Goal: Navigation & Orientation: Find specific page/section

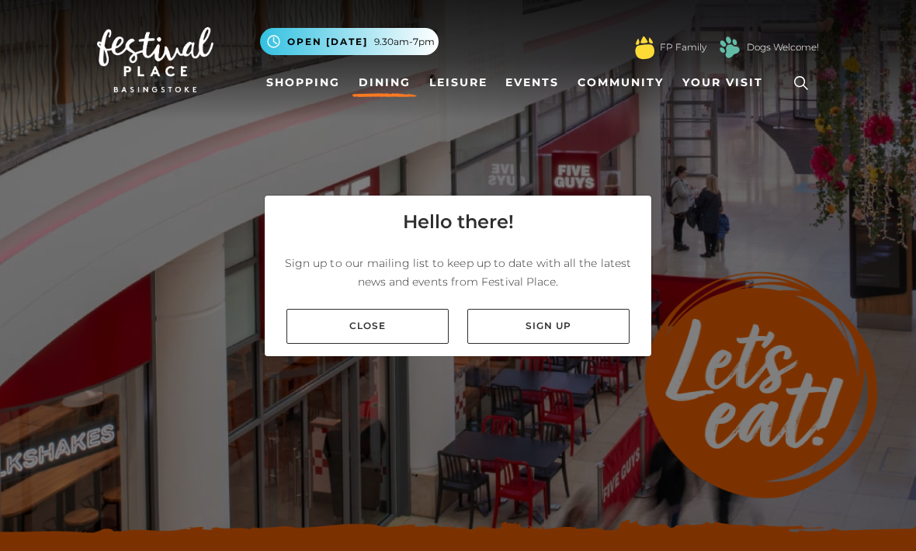
click at [367, 344] on link "Close" at bounding box center [368, 326] width 162 height 35
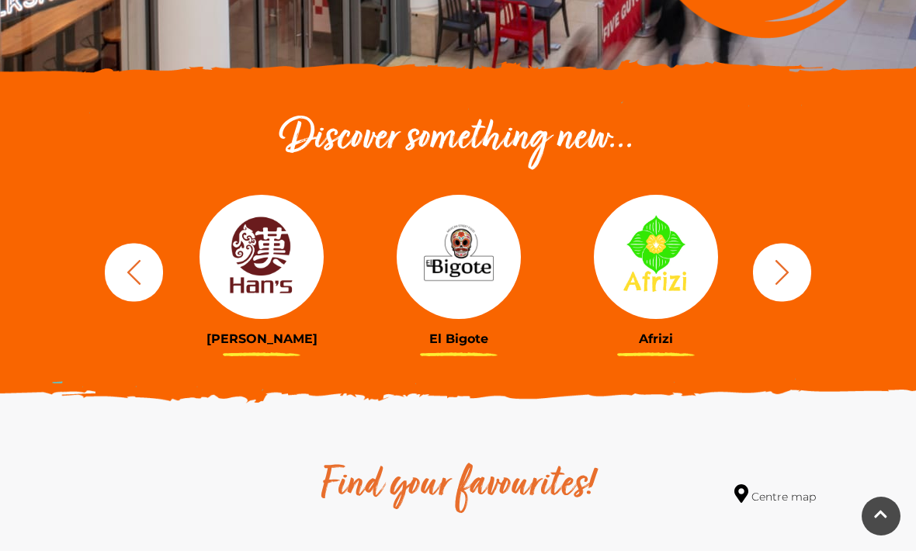
scroll to position [462, 0]
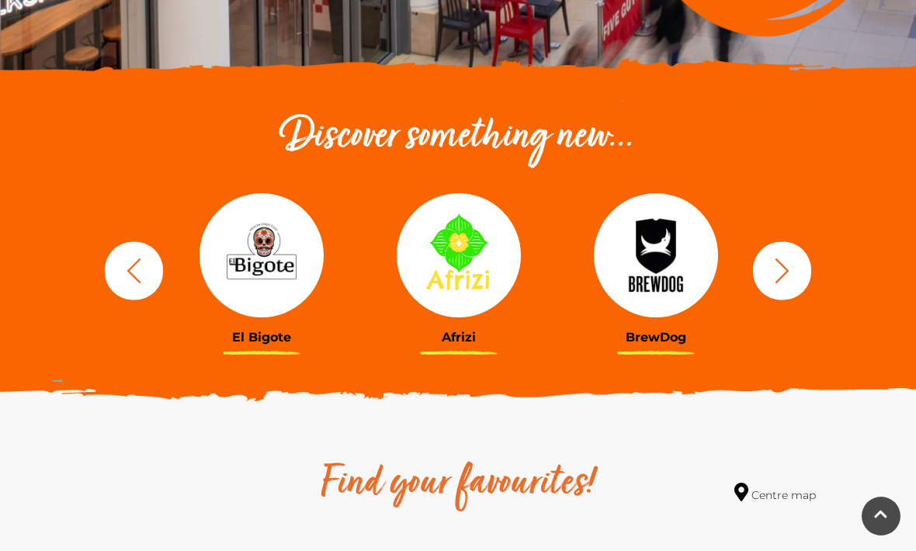
click at [779, 276] on icon "button" at bounding box center [782, 270] width 29 height 29
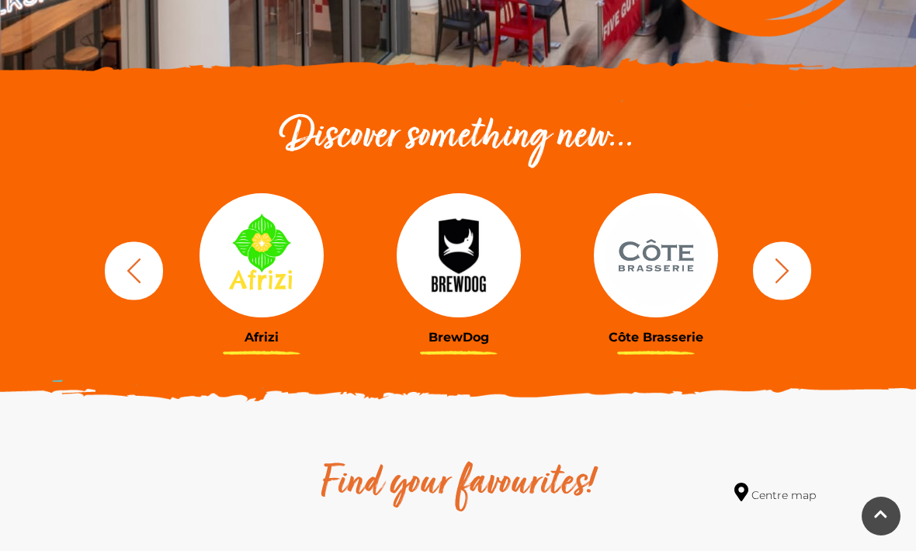
click at [780, 279] on icon "button" at bounding box center [783, 270] width 14 height 25
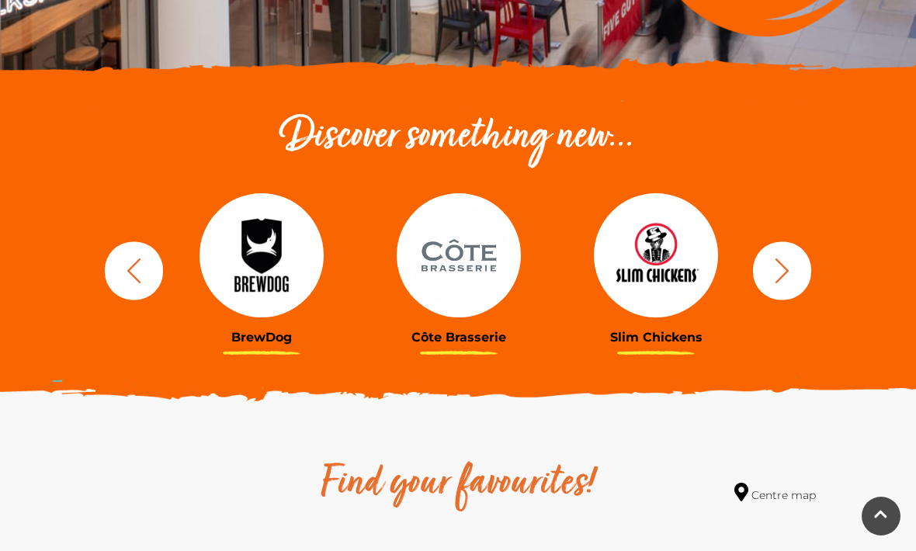
click at [784, 274] on icon "button" at bounding box center [783, 270] width 14 height 25
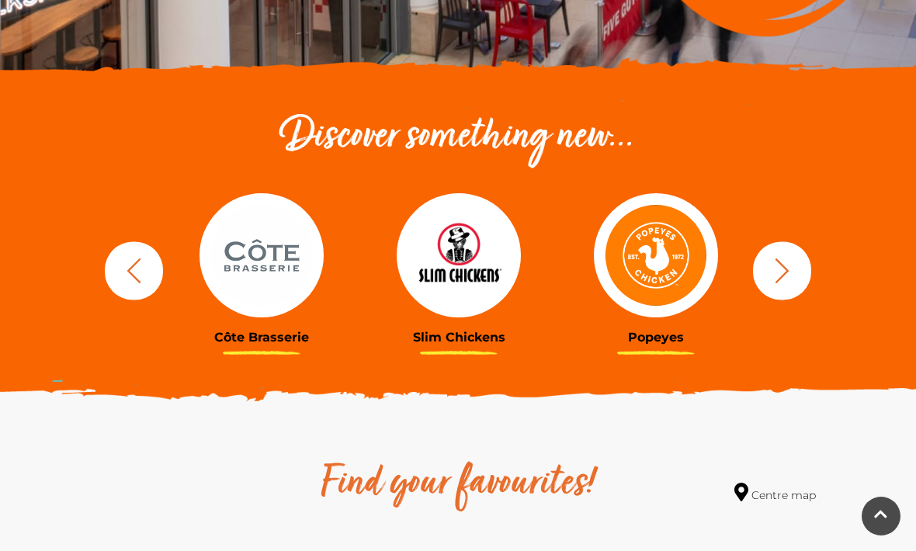
click at [777, 282] on icon "button" at bounding box center [783, 270] width 14 height 25
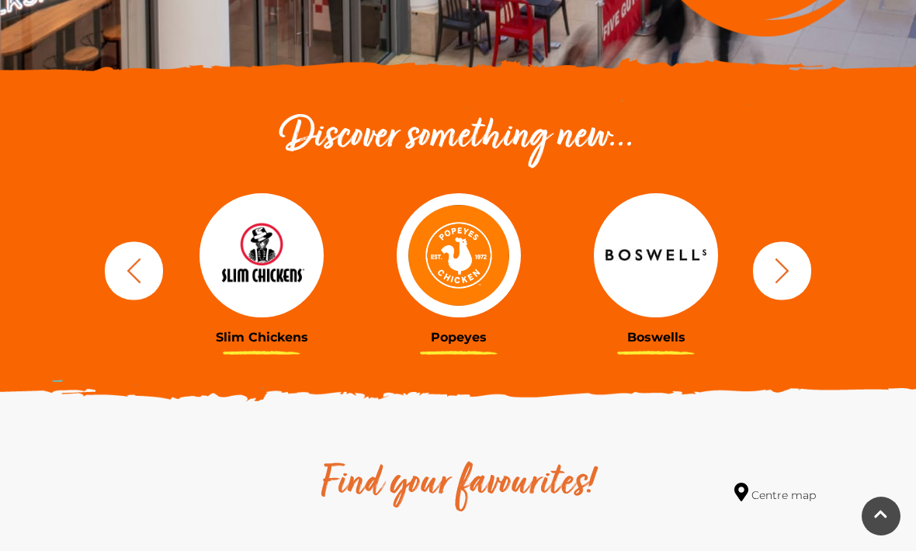
click at [778, 281] on icon "button" at bounding box center [783, 270] width 14 height 25
click at [778, 280] on icon "button" at bounding box center [783, 270] width 14 height 25
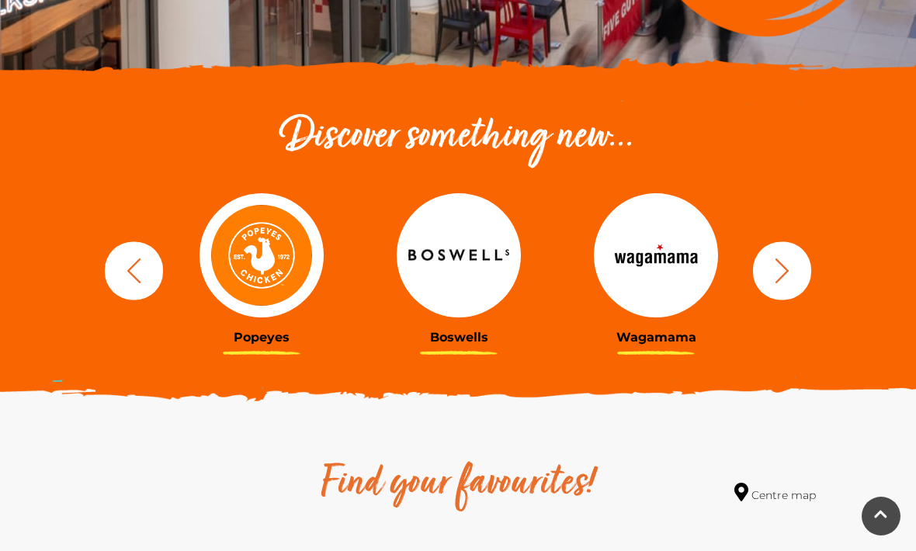
click at [773, 276] on icon "button" at bounding box center [782, 270] width 29 height 29
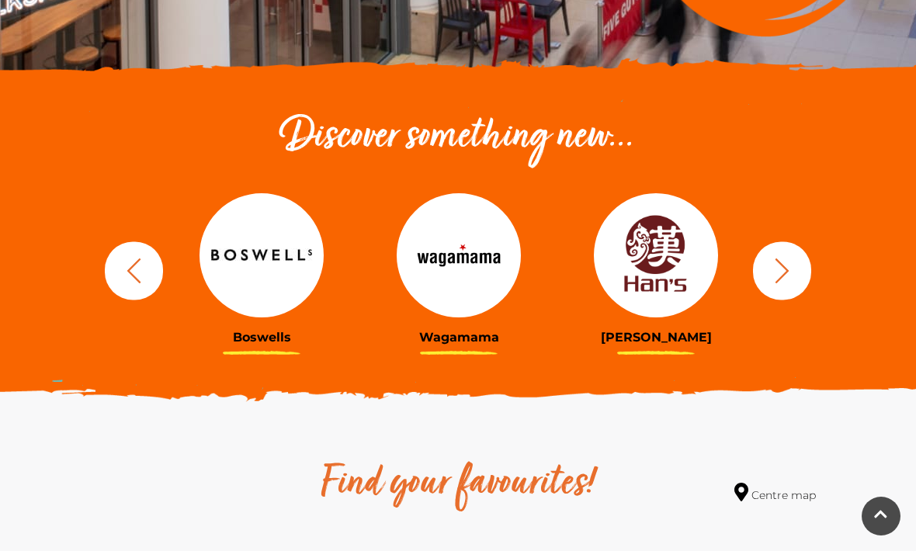
click at [774, 278] on icon "button" at bounding box center [782, 270] width 29 height 29
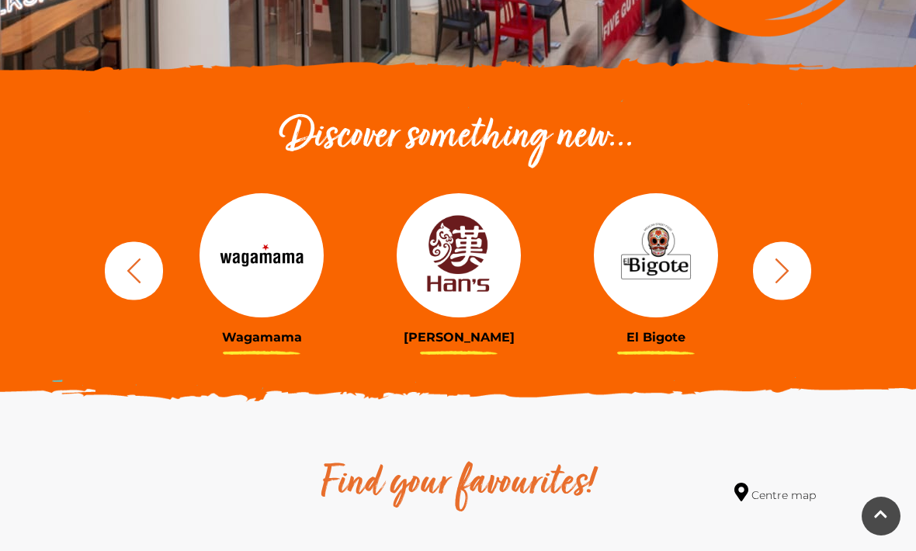
click at [772, 281] on icon "button" at bounding box center [782, 270] width 29 height 29
click at [781, 273] on icon "button" at bounding box center [782, 270] width 29 height 29
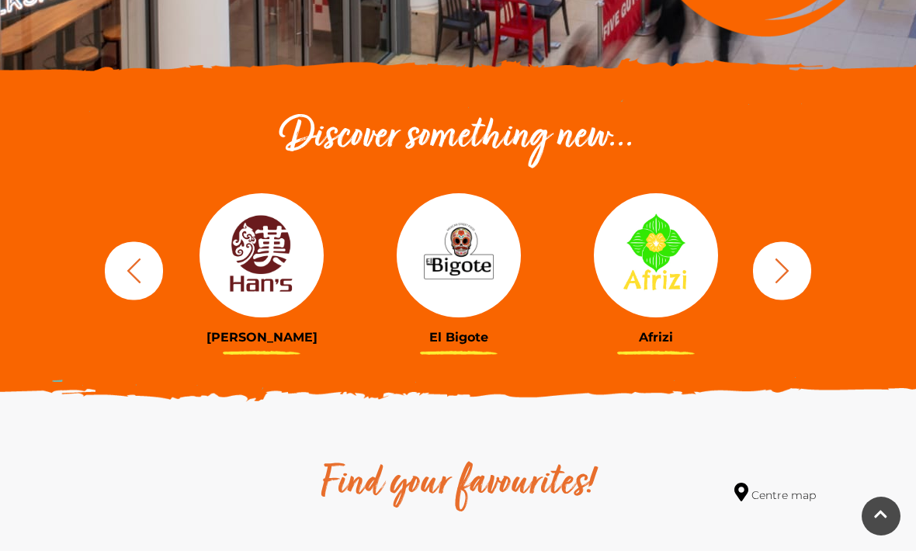
click at [776, 278] on icon "button" at bounding box center [782, 270] width 29 height 29
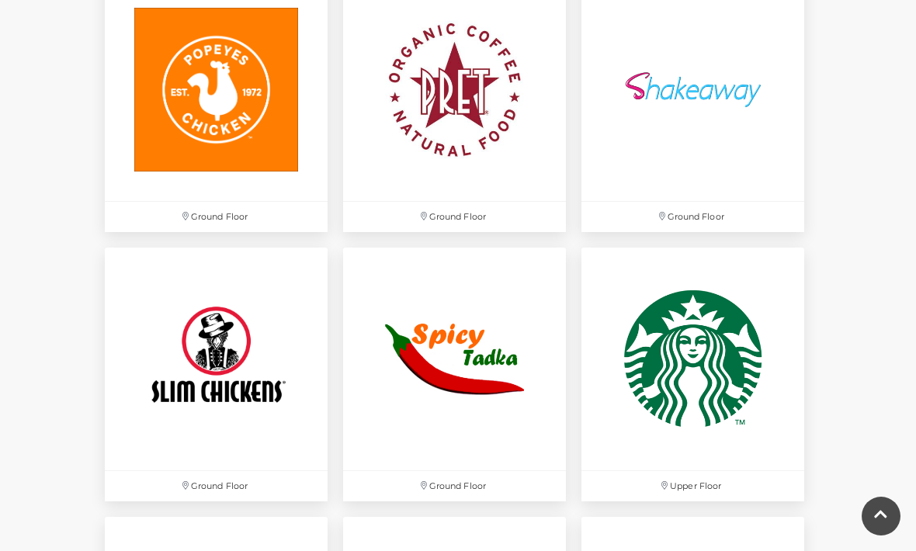
scroll to position [4020, 0]
